Goal: Navigation & Orientation: Find specific page/section

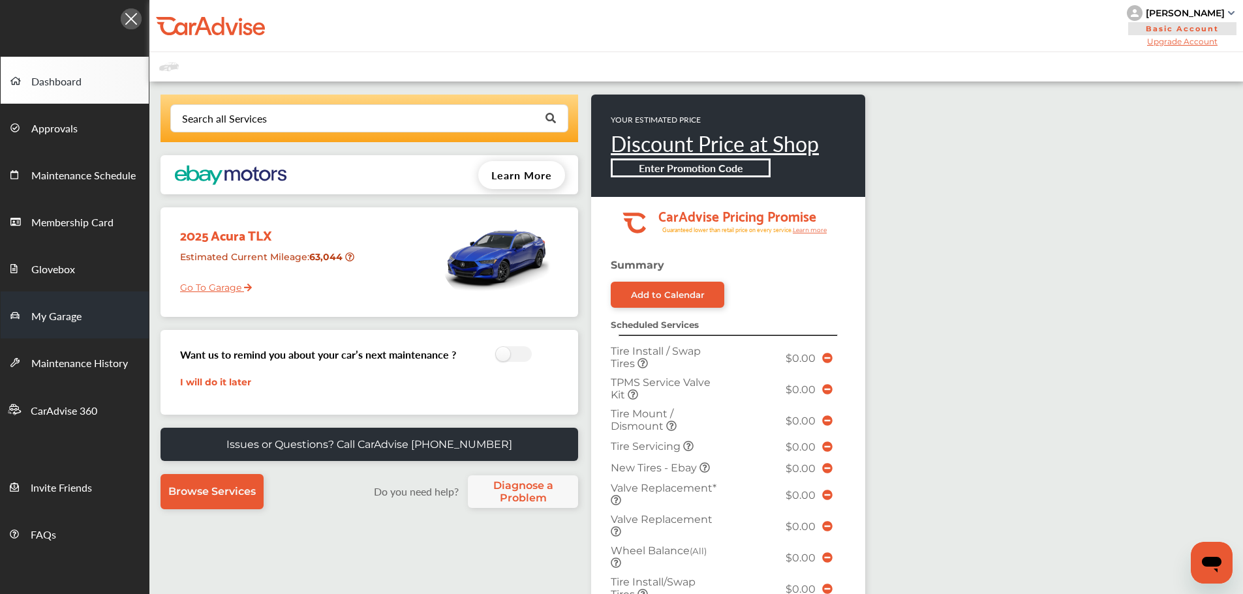
click at [50, 313] on span "My Garage" at bounding box center [56, 317] width 50 height 17
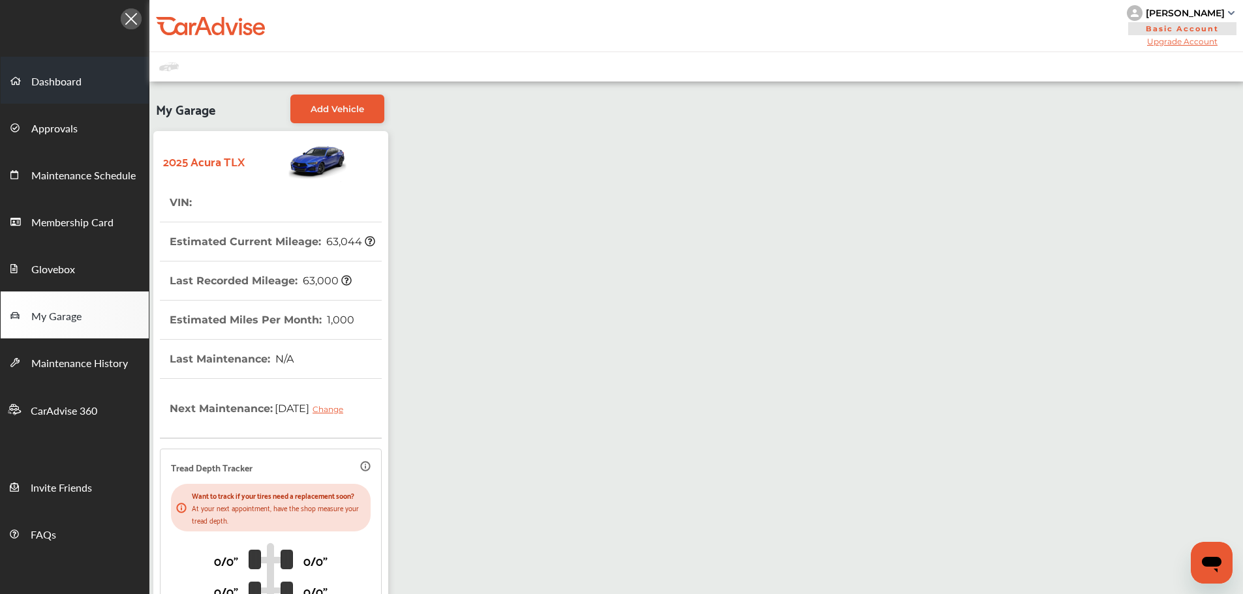
click at [83, 80] on link "Dashboard" at bounding box center [75, 80] width 148 height 47
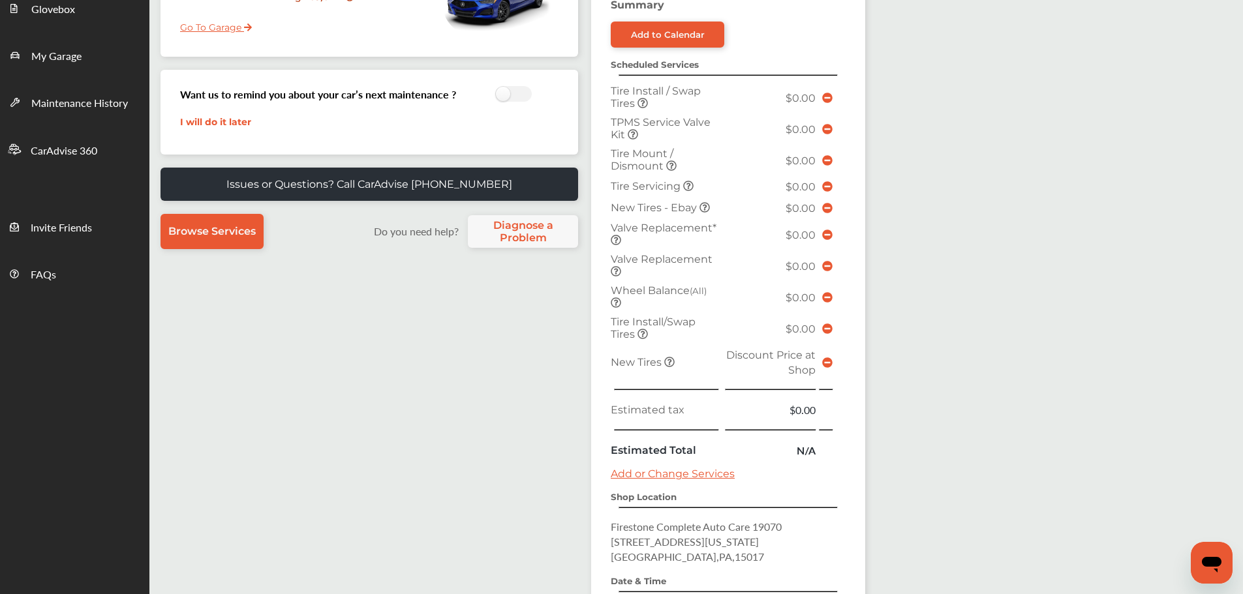
scroll to position [261, 0]
click at [820, 359] on td at bounding box center [827, 361] width 17 height 37
